Goal: Navigation & Orientation: Find specific page/section

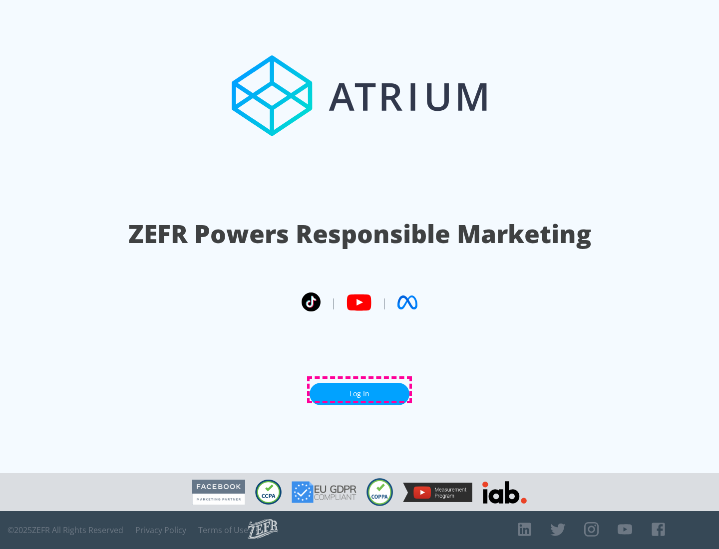
click at [360, 390] on link "Log In" at bounding box center [360, 394] width 100 height 22
